Goal: Task Accomplishment & Management: Use online tool/utility

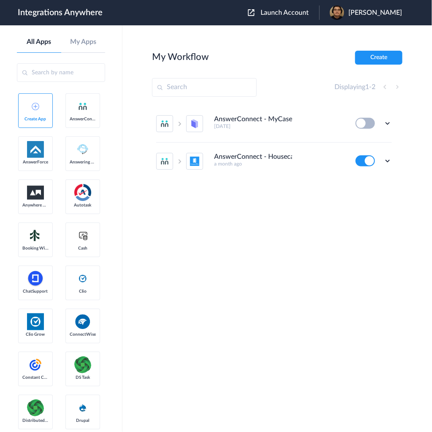
click at [315, 16] on button "Launch Account" at bounding box center [283, 13] width 71 height 8
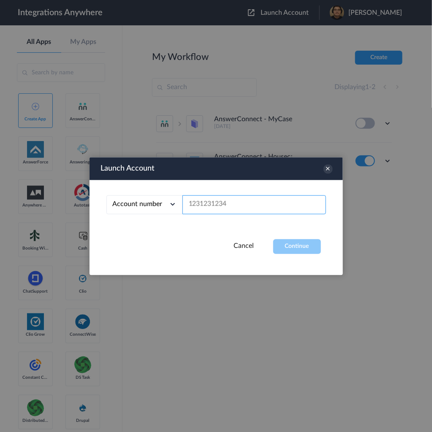
click at [260, 208] on input "text" at bounding box center [254, 204] width 144 height 19
paste input "8777290865"
type input "8777290865"
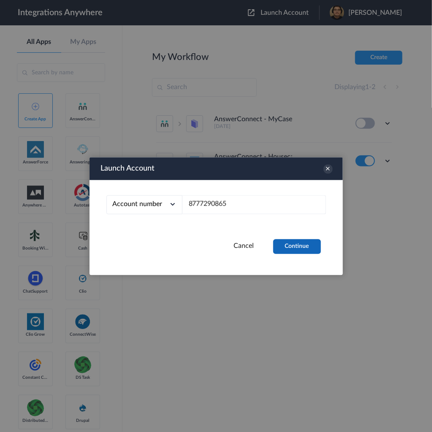
drag, startPoint x: 298, startPoint y: 237, endPoint x: 299, endPoint y: 244, distance: 6.9
click at [299, 244] on div "Launch Account Account number Account number Email address 8777290865 Cancel Co…" at bounding box center [216, 216] width 253 height 118
click at [301, 248] on button "Continue" at bounding box center [297, 246] width 48 height 15
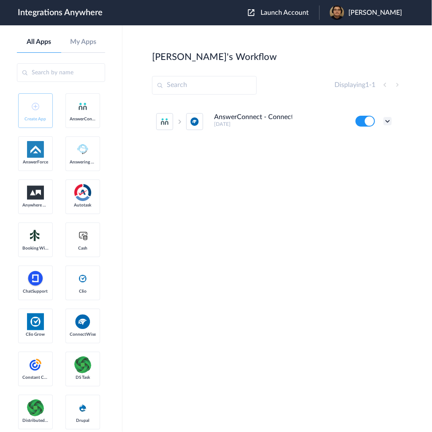
click at [386, 121] on icon at bounding box center [387, 121] width 8 height 8
click at [364, 154] on link "Task history" at bounding box center [363, 156] width 41 height 6
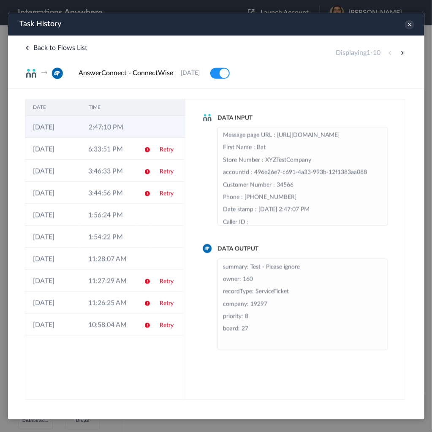
click at [106, 132] on td "2:47:10 PM" at bounding box center [109, 126] width 56 height 22
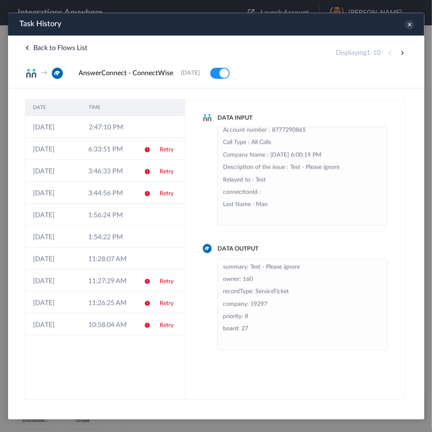
scroll to position [196, 0]
click at [409, 24] on icon at bounding box center [409, 23] width 9 height 9
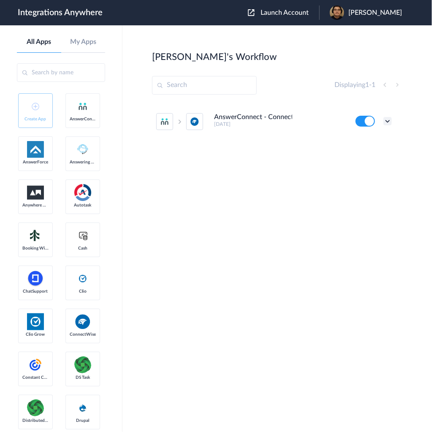
click at [387, 118] on icon at bounding box center [387, 121] width 8 height 8
click at [371, 141] on li "Edit" at bounding box center [364, 141] width 55 height 16
click at [386, 119] on icon at bounding box center [387, 121] width 8 height 8
click at [367, 155] on link "Task history" at bounding box center [363, 156] width 41 height 6
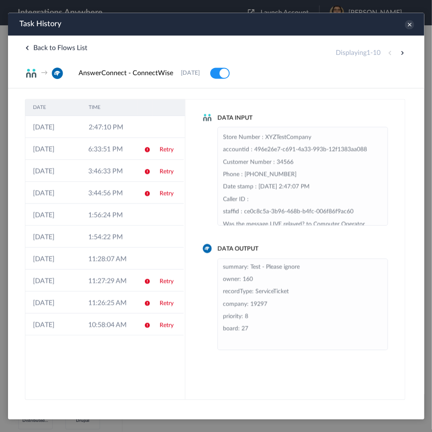
scroll to position [34, 0]
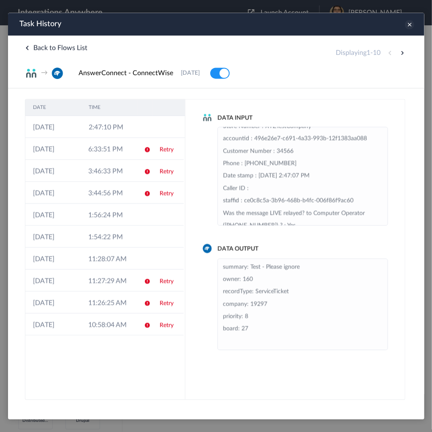
click at [410, 24] on icon at bounding box center [409, 23] width 9 height 9
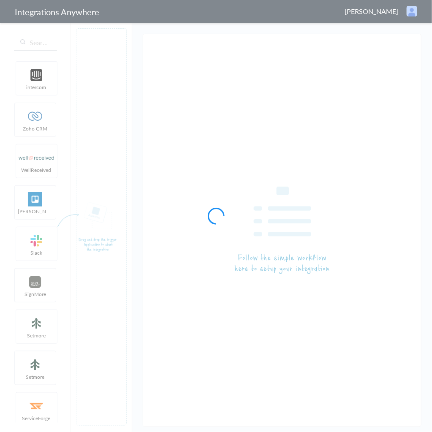
type input "AnswerConnect - ConnectWise"
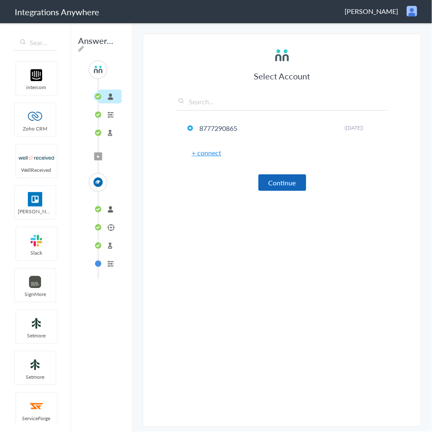
click at [281, 182] on button "Continue" at bounding box center [282, 182] width 48 height 16
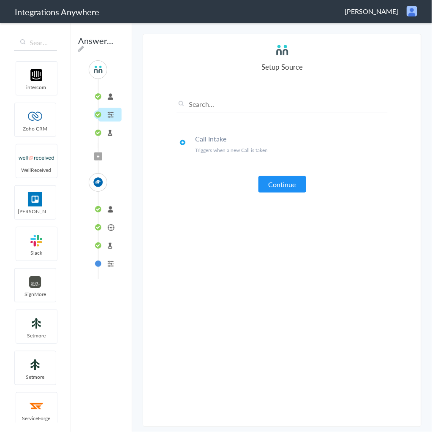
click at [98, 210] on li "connected" at bounding box center [109, 209] width 23 height 14
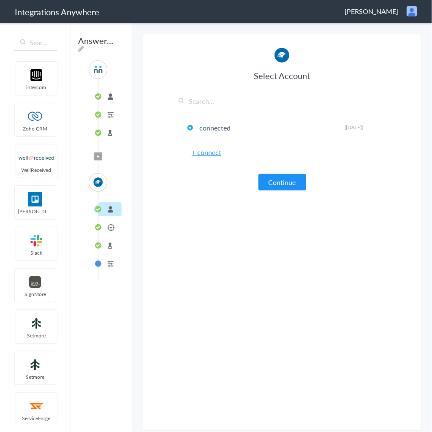
click at [105, 225] on li "Ticket" at bounding box center [109, 227] width 23 height 14
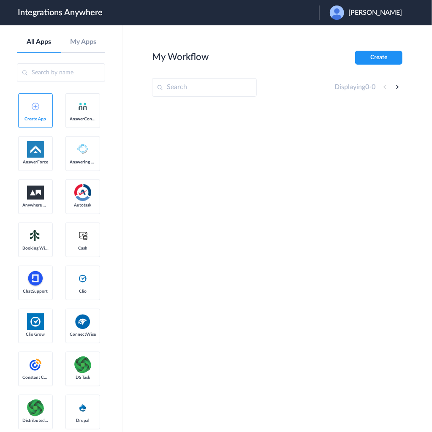
click at [373, 4] on header "Integrations Anywhere Launch Account [PERSON_NAME] My Account Logout" at bounding box center [216, 12] width 432 height 25
click at [373, 4] on header "Integrations Anywhere Launch Account Robert Brunner My Account Logout" at bounding box center [216, 12] width 432 height 25
click at [374, 7] on div "[PERSON_NAME]" at bounding box center [370, 12] width 81 height 14
click at [361, 30] on li "Logout" at bounding box center [364, 35] width 91 height 16
